Goal: Task Accomplishment & Management: Manage account settings

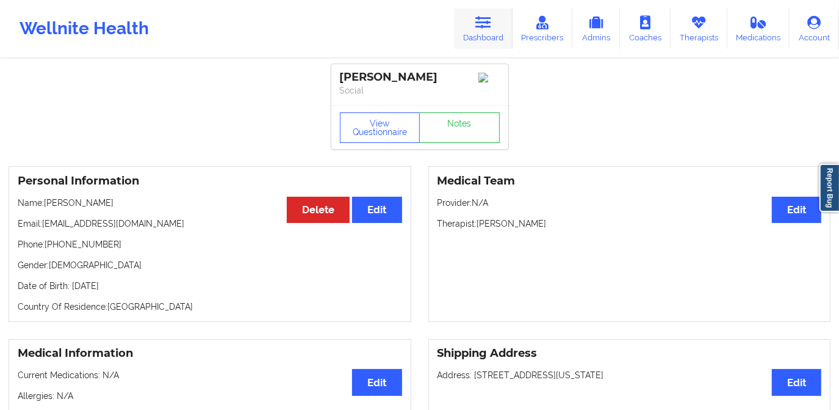
click at [484, 37] on link "Dashboard" at bounding box center [483, 29] width 59 height 40
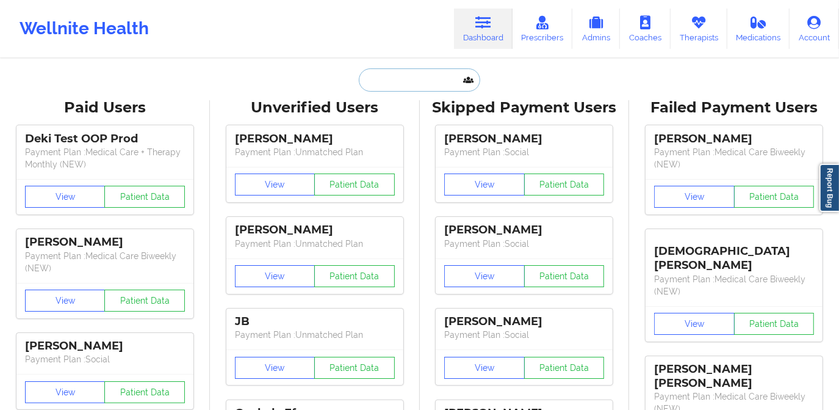
click at [428, 70] on input "text" at bounding box center [419, 79] width 121 height 23
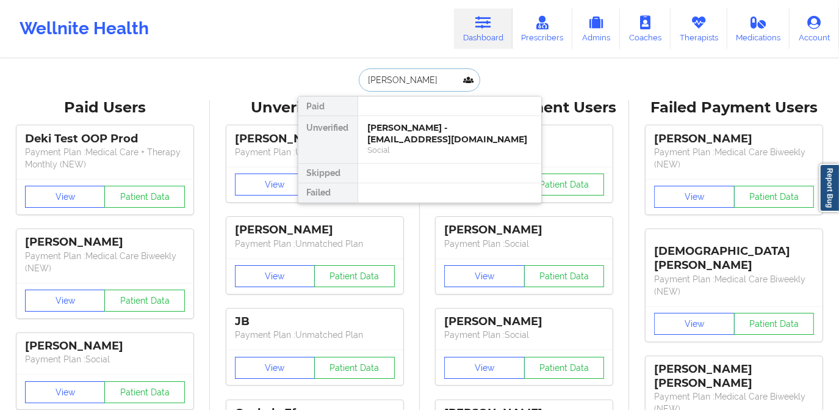
type input "[PERSON_NAME]"
click at [415, 128] on div "[PERSON_NAME] - [EMAIL_ADDRESS][DOMAIN_NAME]" at bounding box center [450, 133] width 164 height 23
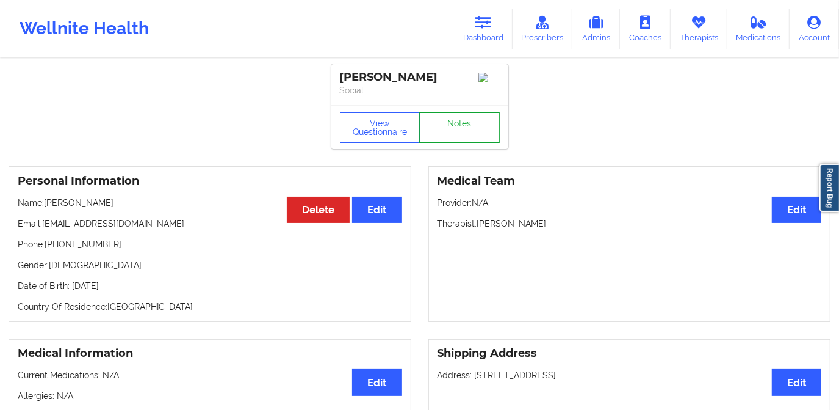
click at [452, 132] on link "Notes" at bounding box center [459, 127] width 81 height 31
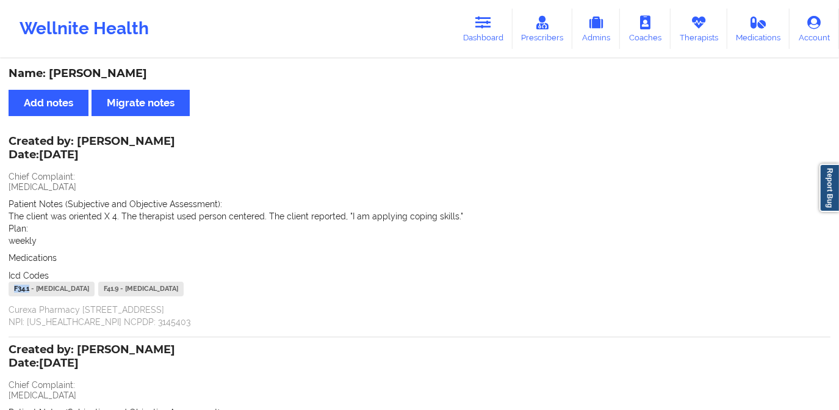
drag, startPoint x: 29, startPoint y: 286, endPoint x: 9, endPoint y: 289, distance: 20.4
click at [9, 289] on div "F34.1 - [MEDICAL_DATA]" at bounding box center [52, 288] width 86 height 15
copy div "F34.1"
drag, startPoint x: 128, startPoint y: 288, endPoint x: 113, endPoint y: 287, distance: 14.7
click at [113, 287] on div "F41.9 - [MEDICAL_DATA]" at bounding box center [140, 288] width 85 height 15
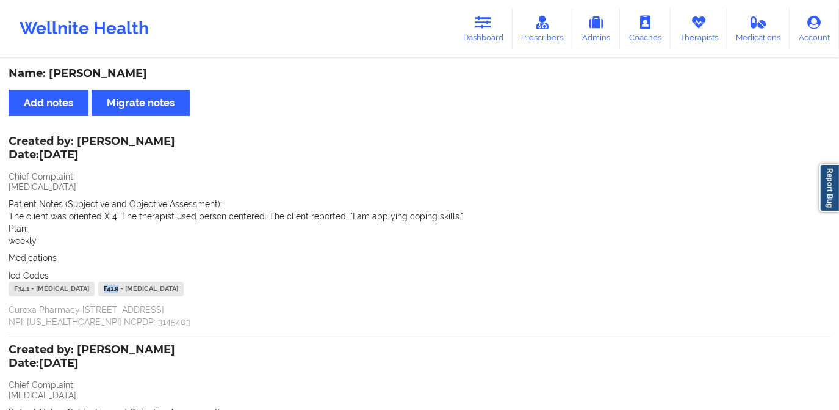
copy div "F41.9"
click at [489, 26] on icon at bounding box center [484, 22] width 16 height 13
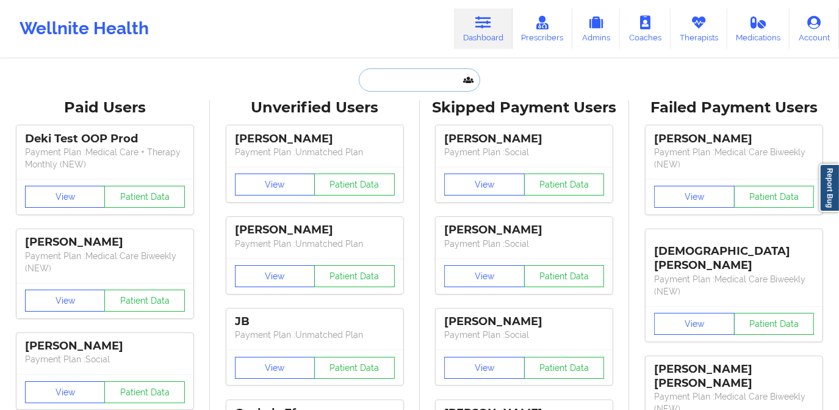
click at [457, 81] on input "text" at bounding box center [419, 79] width 121 height 23
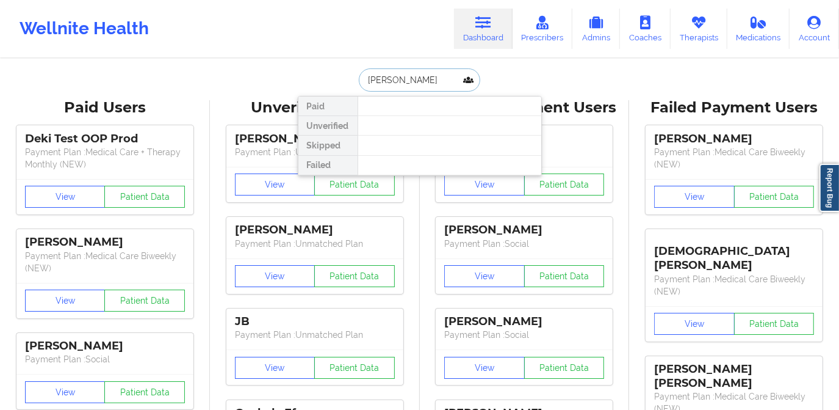
drag, startPoint x: 407, startPoint y: 81, endPoint x: 352, endPoint y: 88, distance: 56.0
click at [352, 88] on div "[PERSON_NAME] Unverified Skipped Failed" at bounding box center [420, 79] width 244 height 23
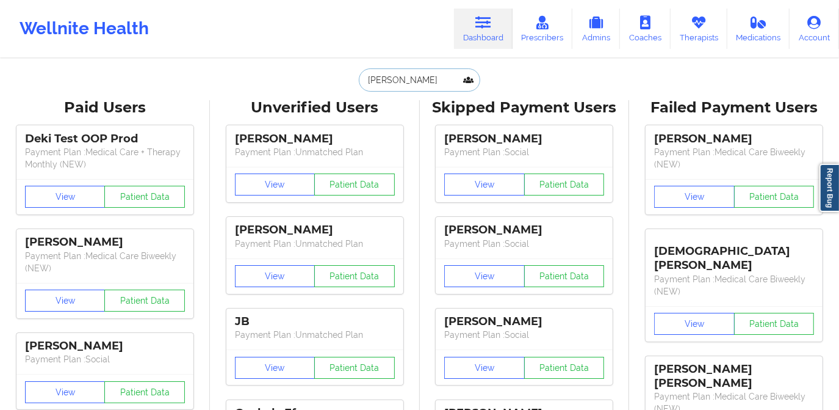
paste input "[PERSON_NAME]"
type input "[PERSON_NAME]"
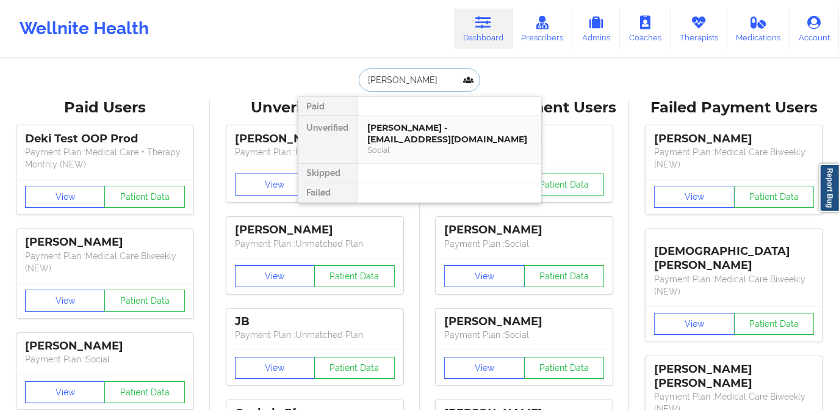
click at [416, 126] on div "[PERSON_NAME] - [EMAIL_ADDRESS][DOMAIN_NAME]" at bounding box center [450, 133] width 164 height 23
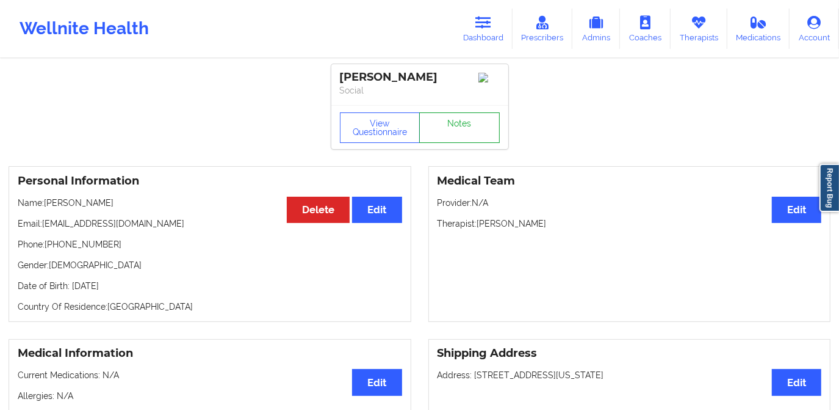
click at [452, 134] on link "Notes" at bounding box center [459, 127] width 81 height 31
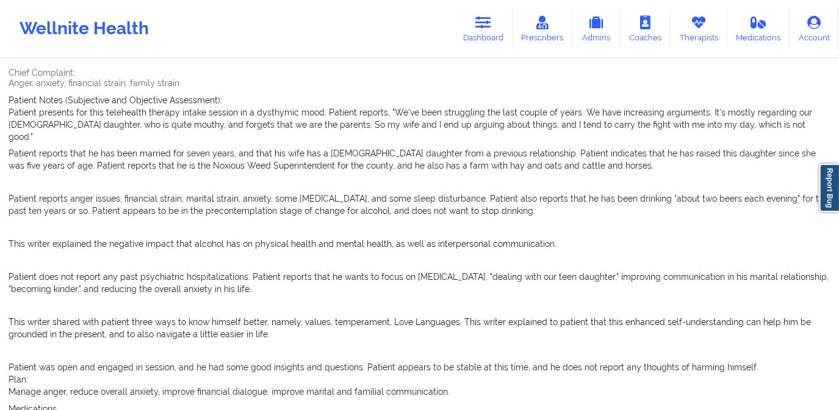
scroll to position [93, 0]
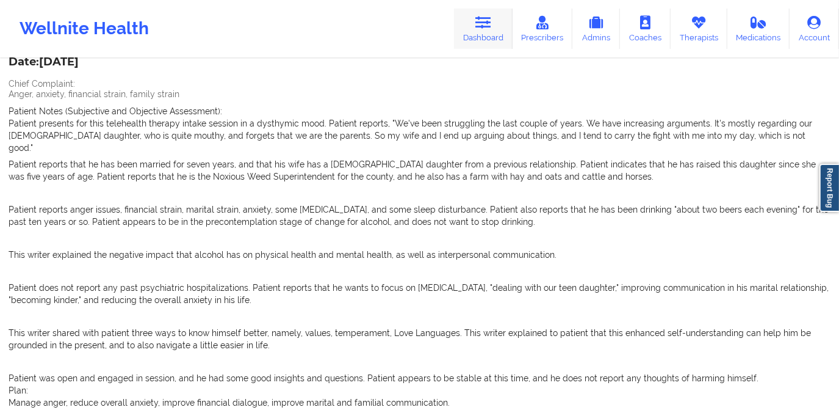
click at [485, 35] on link "Dashboard" at bounding box center [483, 29] width 59 height 40
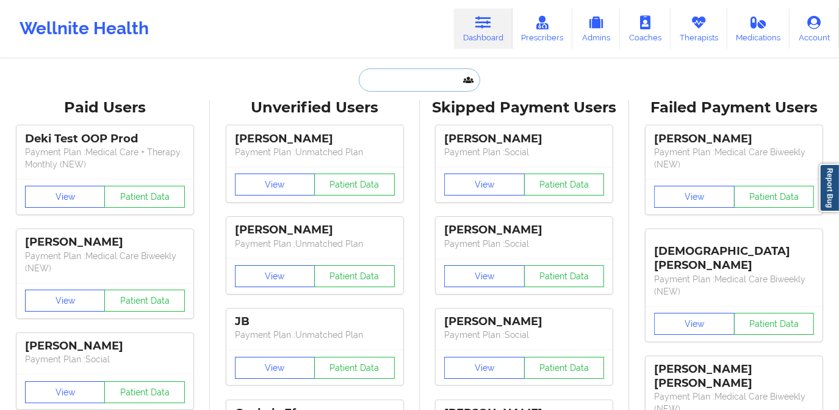
click at [432, 85] on input "text" at bounding box center [419, 79] width 121 height 23
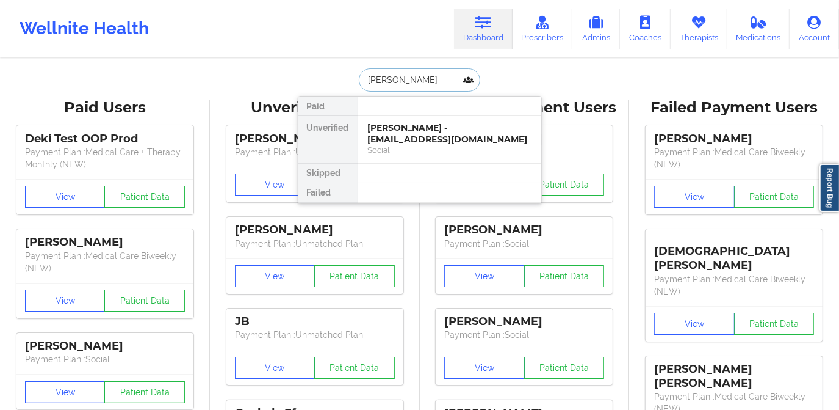
type input "[PERSON_NAME]"
click at [423, 129] on div "[PERSON_NAME] - [EMAIL_ADDRESS][DOMAIN_NAME]" at bounding box center [450, 133] width 164 height 23
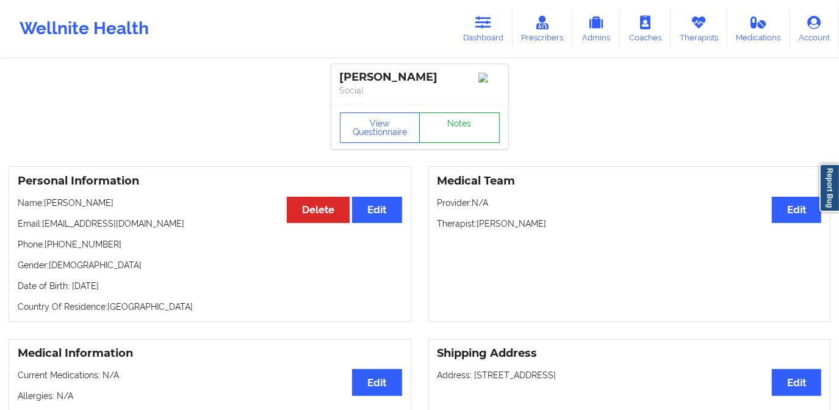
click at [437, 131] on link "Notes" at bounding box center [459, 127] width 81 height 31
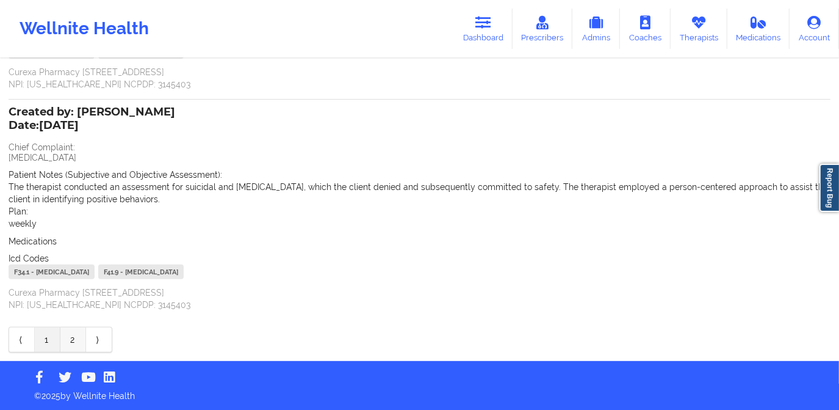
click at [71, 337] on link "2" at bounding box center [73, 339] width 26 height 24
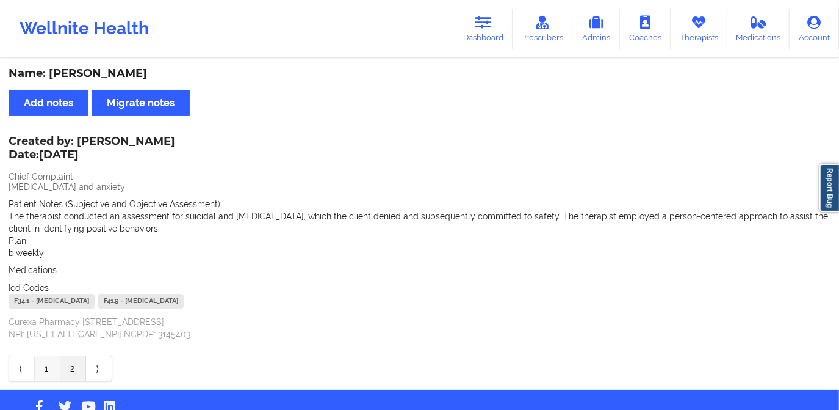
click at [51, 367] on link "1" at bounding box center [48, 368] width 26 height 24
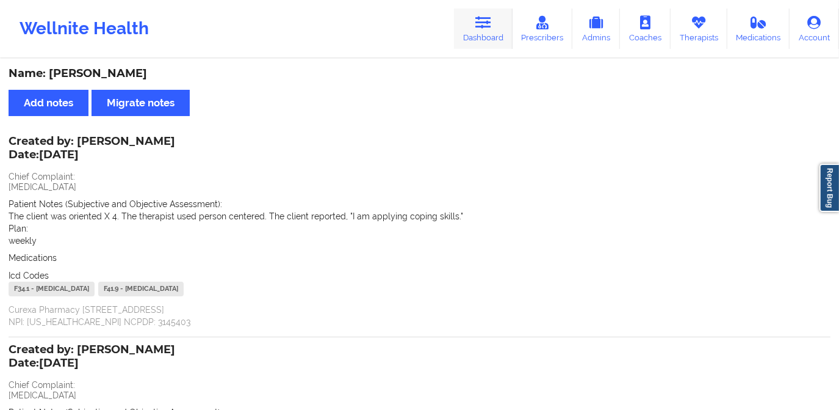
click at [484, 27] on icon at bounding box center [484, 22] width 16 height 13
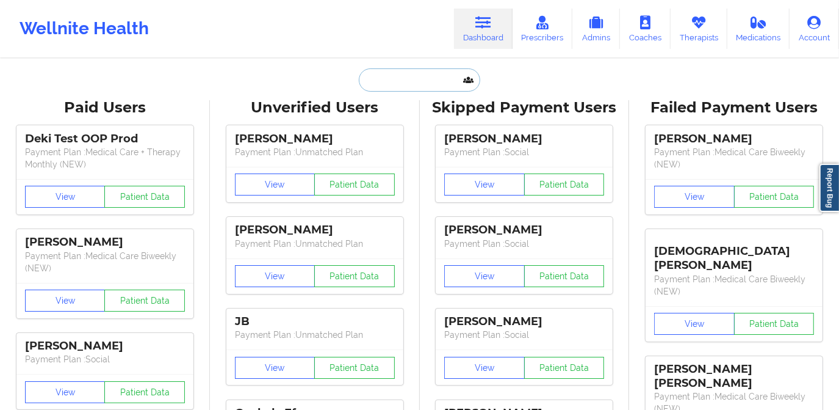
click at [416, 81] on input "text" at bounding box center [419, 79] width 121 height 23
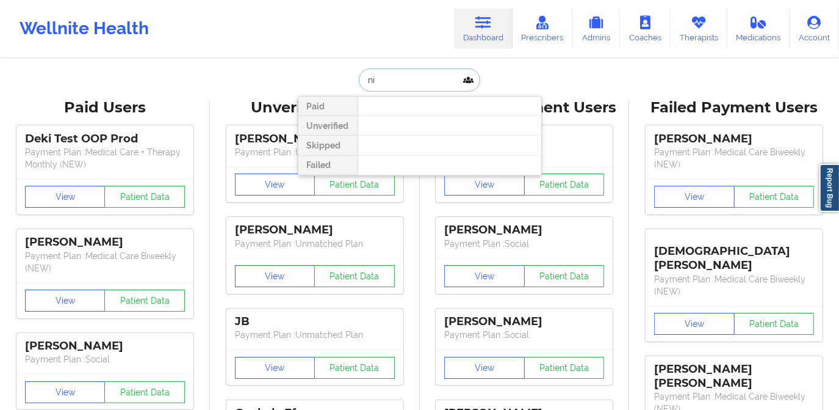
type input "n"
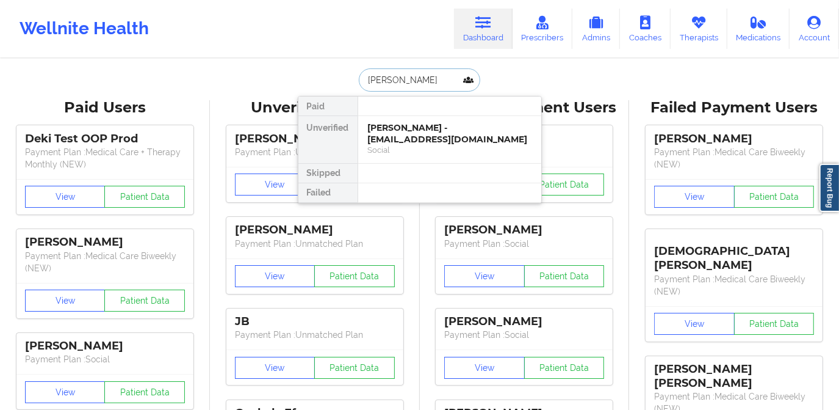
type input "[PERSON_NAME]"
click at [427, 115] on div at bounding box center [450, 106] width 184 height 20
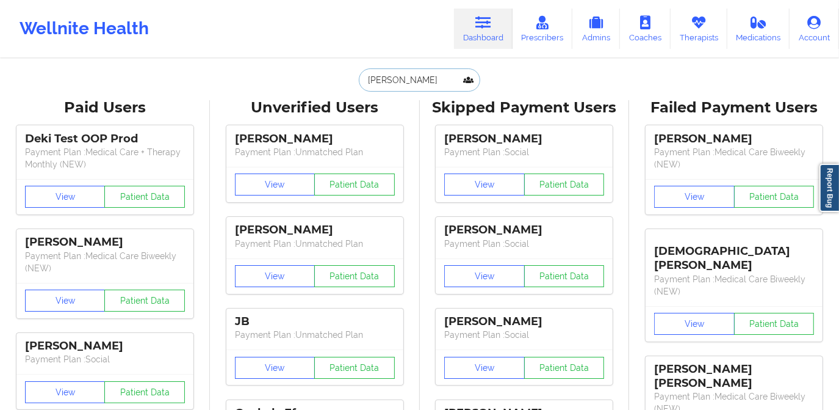
click at [418, 78] on input "[PERSON_NAME]" at bounding box center [419, 79] width 121 height 23
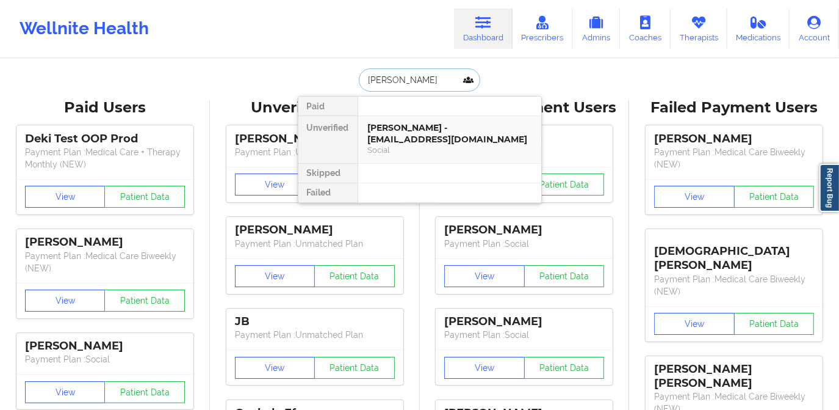
click at [416, 130] on div "[PERSON_NAME] - [EMAIL_ADDRESS][DOMAIN_NAME]" at bounding box center [450, 133] width 164 height 23
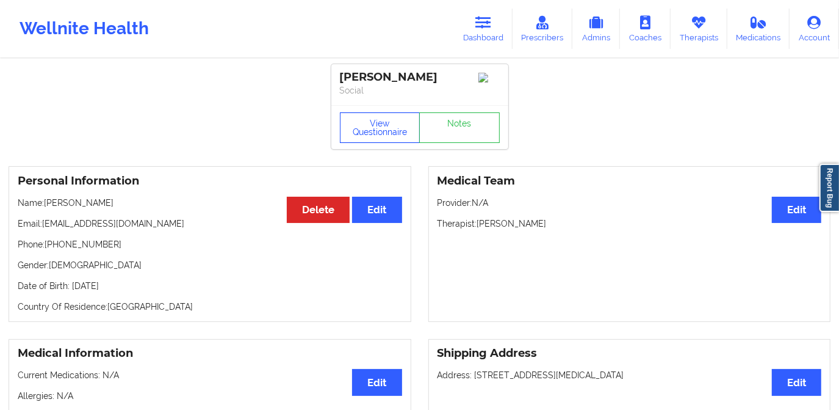
click at [373, 136] on button "View Questionnaire" at bounding box center [380, 127] width 81 height 31
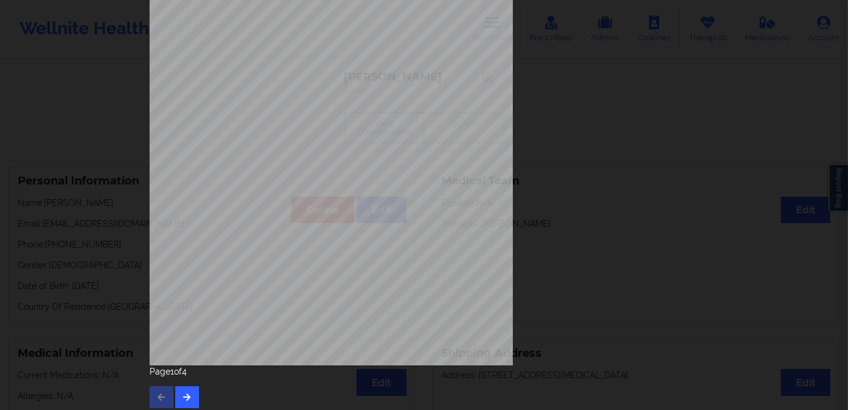
scroll to position [172, 0]
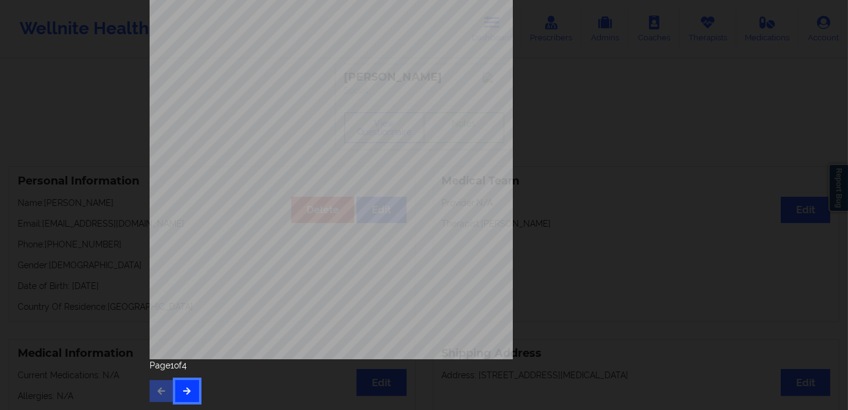
click at [182, 386] on icon "button" at bounding box center [187, 389] width 10 height 7
click at [183, 388] on icon "button" at bounding box center [187, 389] width 10 height 7
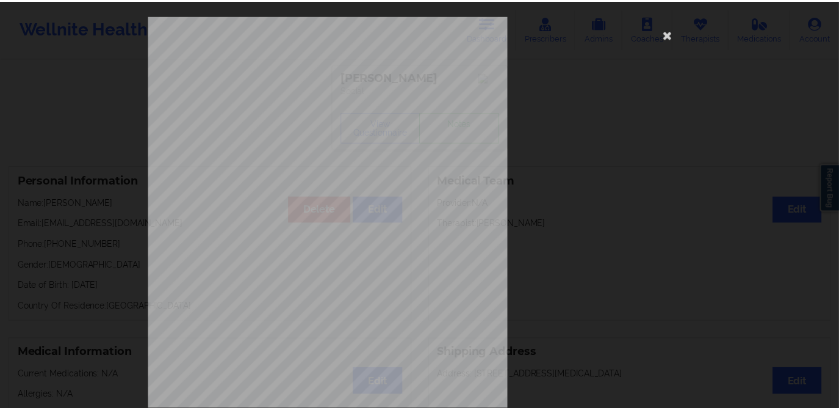
scroll to position [0, 0]
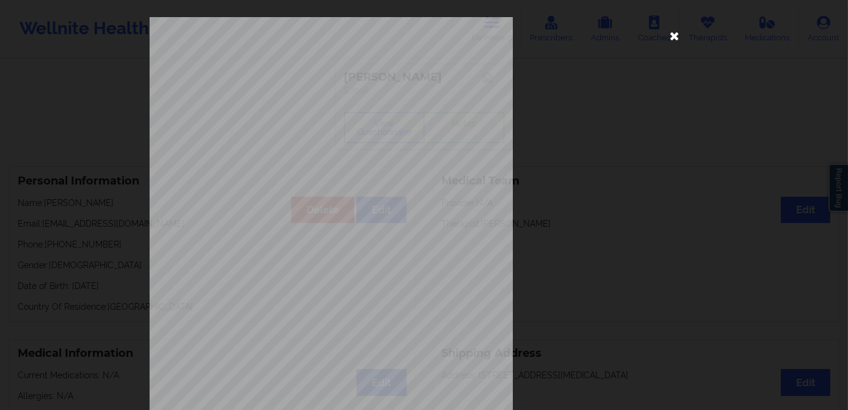
click at [674, 35] on icon at bounding box center [675, 36] width 20 height 20
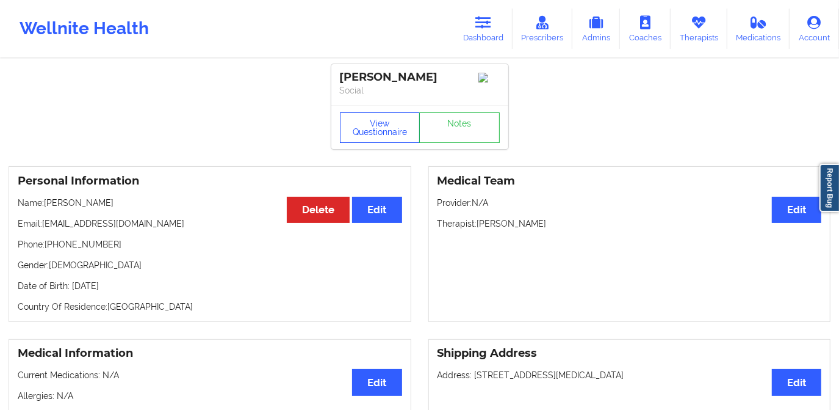
click at [379, 134] on button "View Questionnaire" at bounding box center [380, 127] width 81 height 31
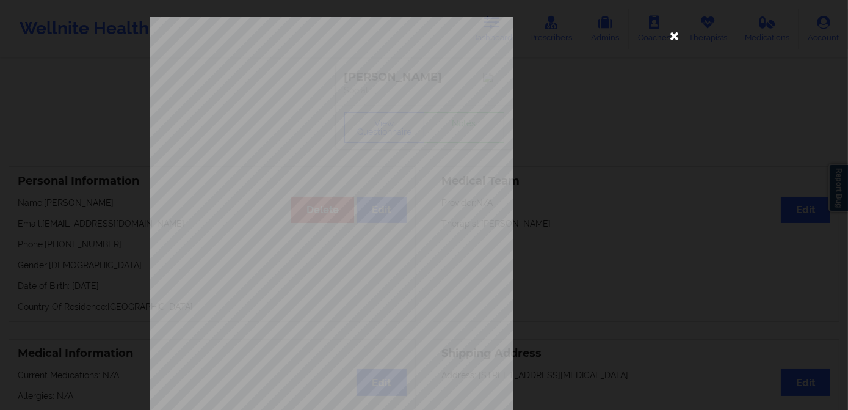
click at [667, 38] on icon at bounding box center [675, 36] width 20 height 20
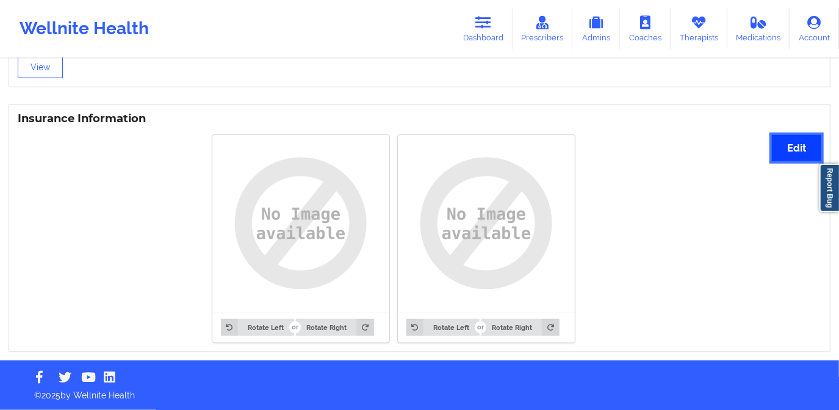
click at [796, 155] on button "Edit" at bounding box center [796, 148] width 49 height 26
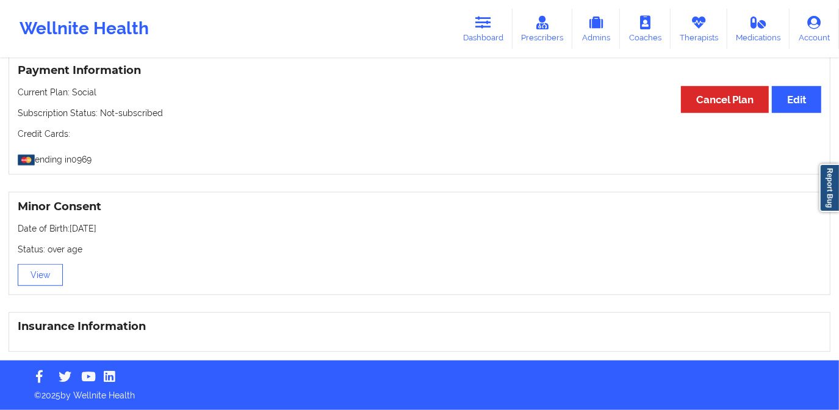
scroll to position [866, 0]
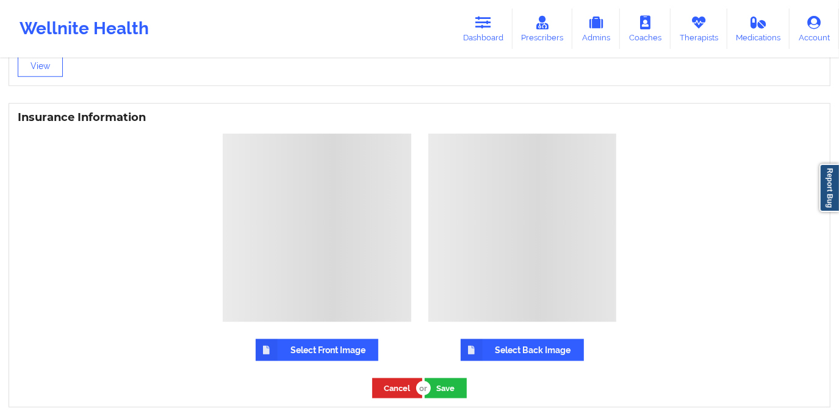
click at [322, 352] on label "Select Front Image" at bounding box center [317, 350] width 123 height 22
click at [0, 0] on input "Select Front Image" at bounding box center [0, 0] width 0 height 0
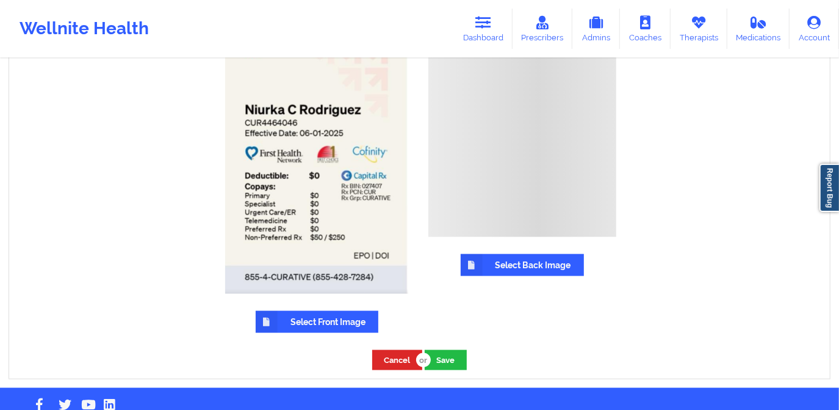
scroll to position [977, 0]
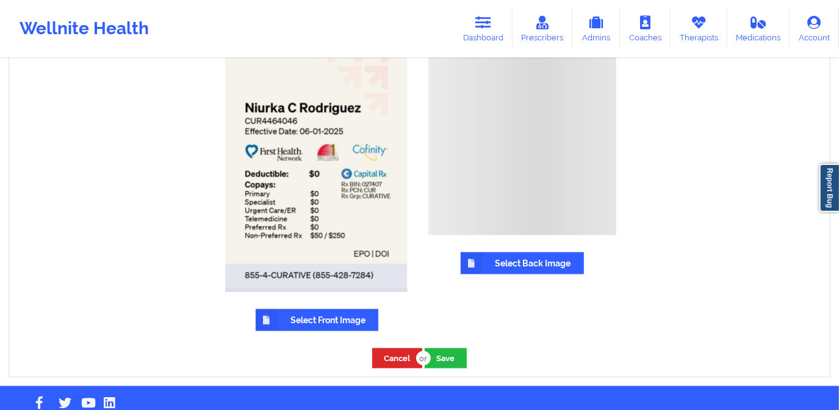
click at [532, 268] on label "Select Back Image" at bounding box center [522, 263] width 123 height 22
click at [0, 0] on input "Select Back Image" at bounding box center [0, 0] width 0 height 0
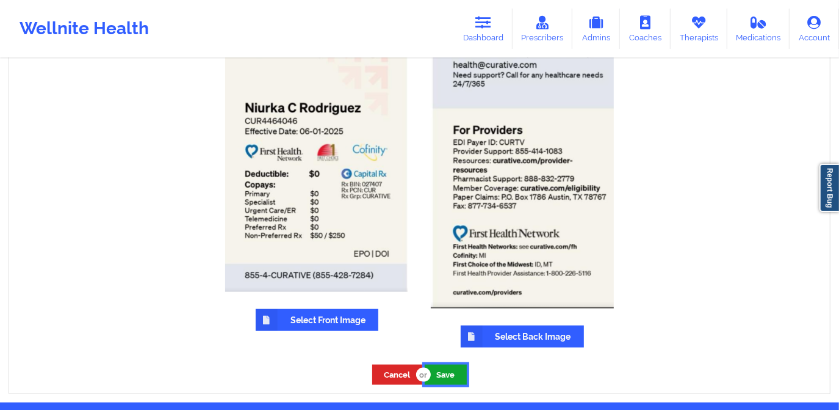
click at [449, 376] on button "Save" at bounding box center [446, 374] width 42 height 20
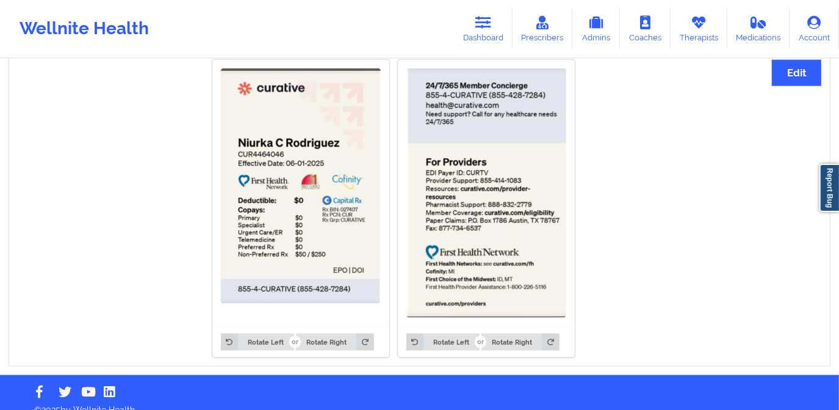
scroll to position [943, 0]
